Goal: Navigation & Orientation: Go to known website

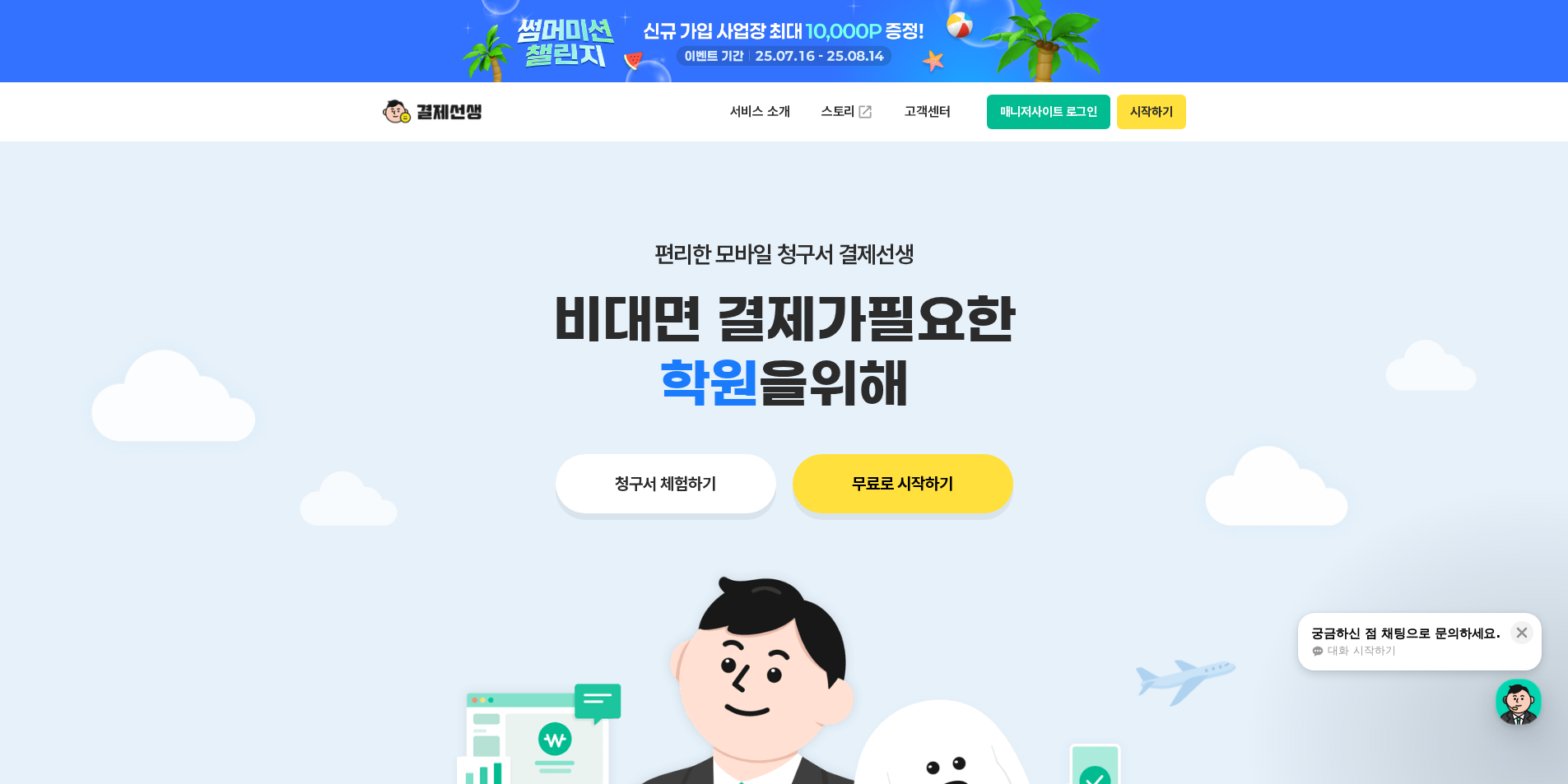
click at [1065, 110] on button "매니저사이트 로그인" at bounding box center [1049, 112] width 124 height 34
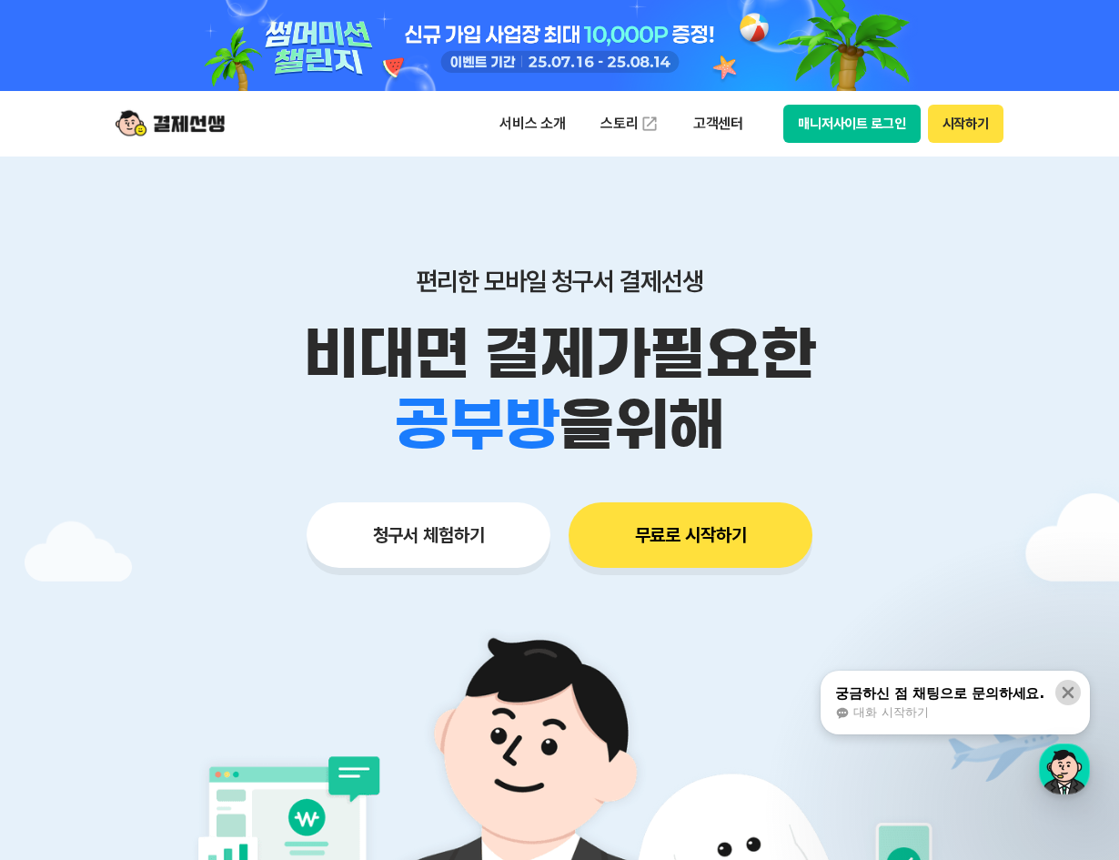
click at [1070, 688] on icon at bounding box center [1068, 692] width 18 height 18
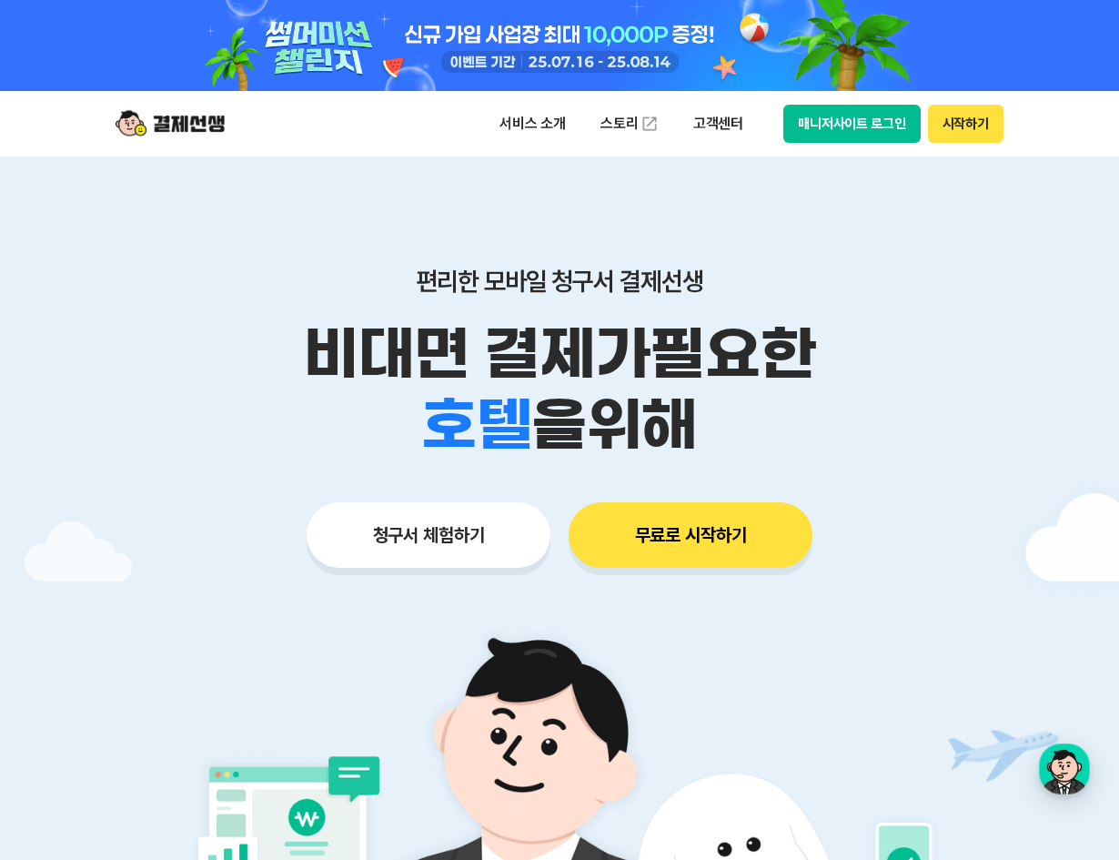
click at [950, 120] on button "시작하기" at bounding box center [966, 124] width 76 height 38
click at [846, 114] on button "매니저사이트 로그인" at bounding box center [851, 124] width 137 height 38
